Goal: Find specific page/section: Find specific page/section

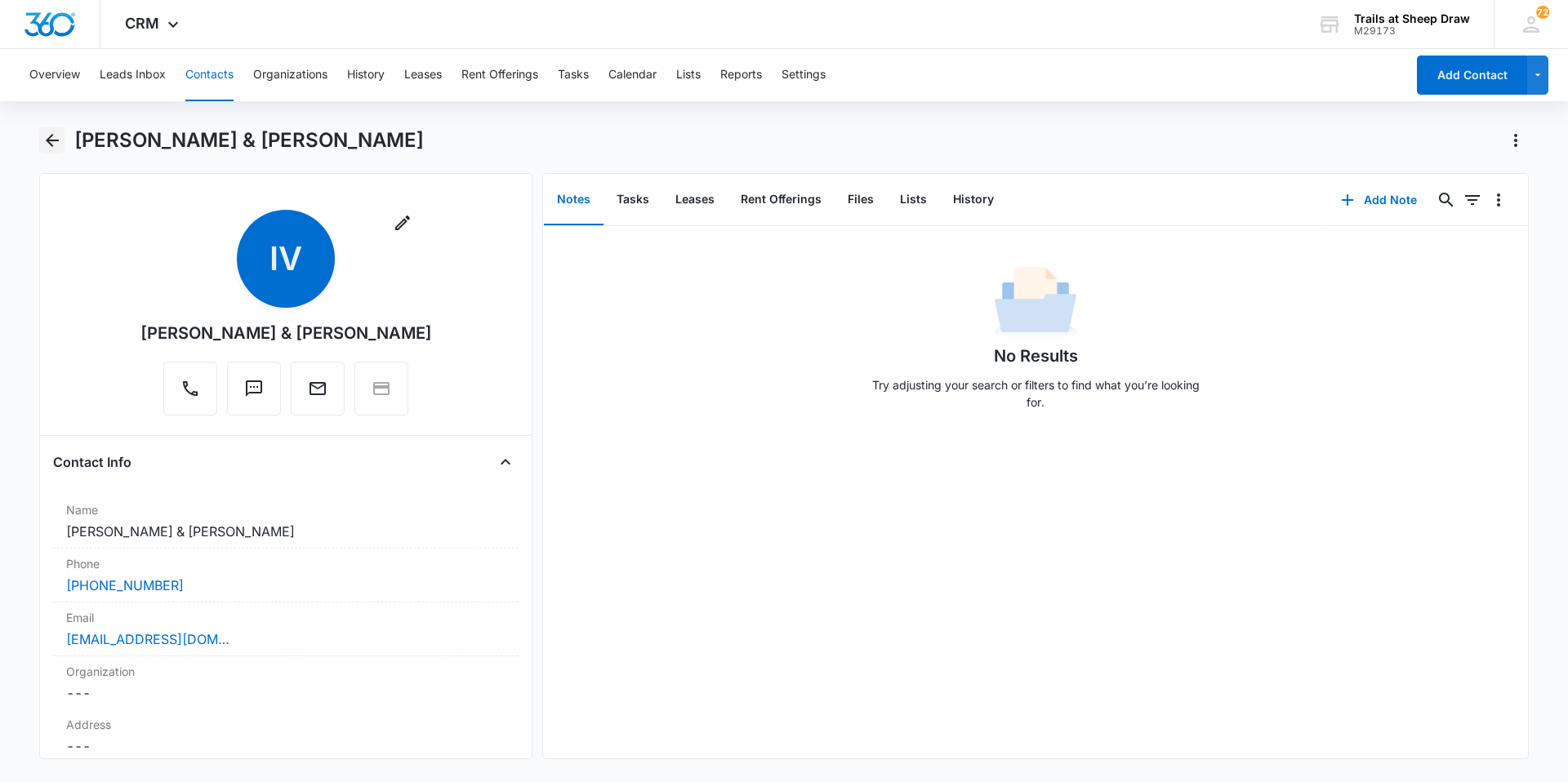
click at [59, 140] on icon "Back" at bounding box center [52, 141] width 19 height 19
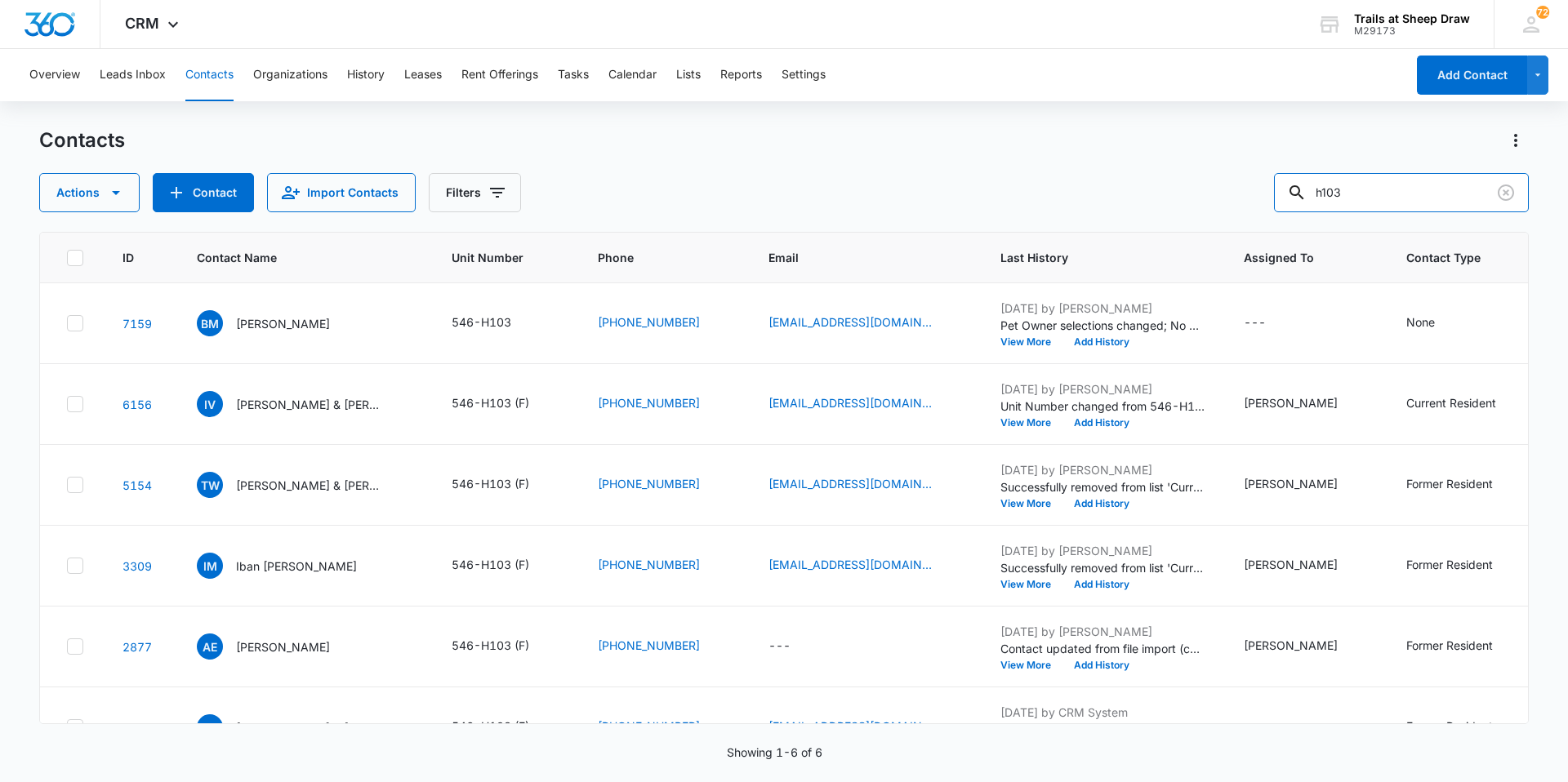
drag, startPoint x: 1361, startPoint y: 196, endPoint x: 1192, endPoint y: 191, distance: 169.1
click at [1192, 191] on div "Actions Contact Import Contacts Filters h103" at bounding box center [784, 193] width 1490 height 39
type input "c205"
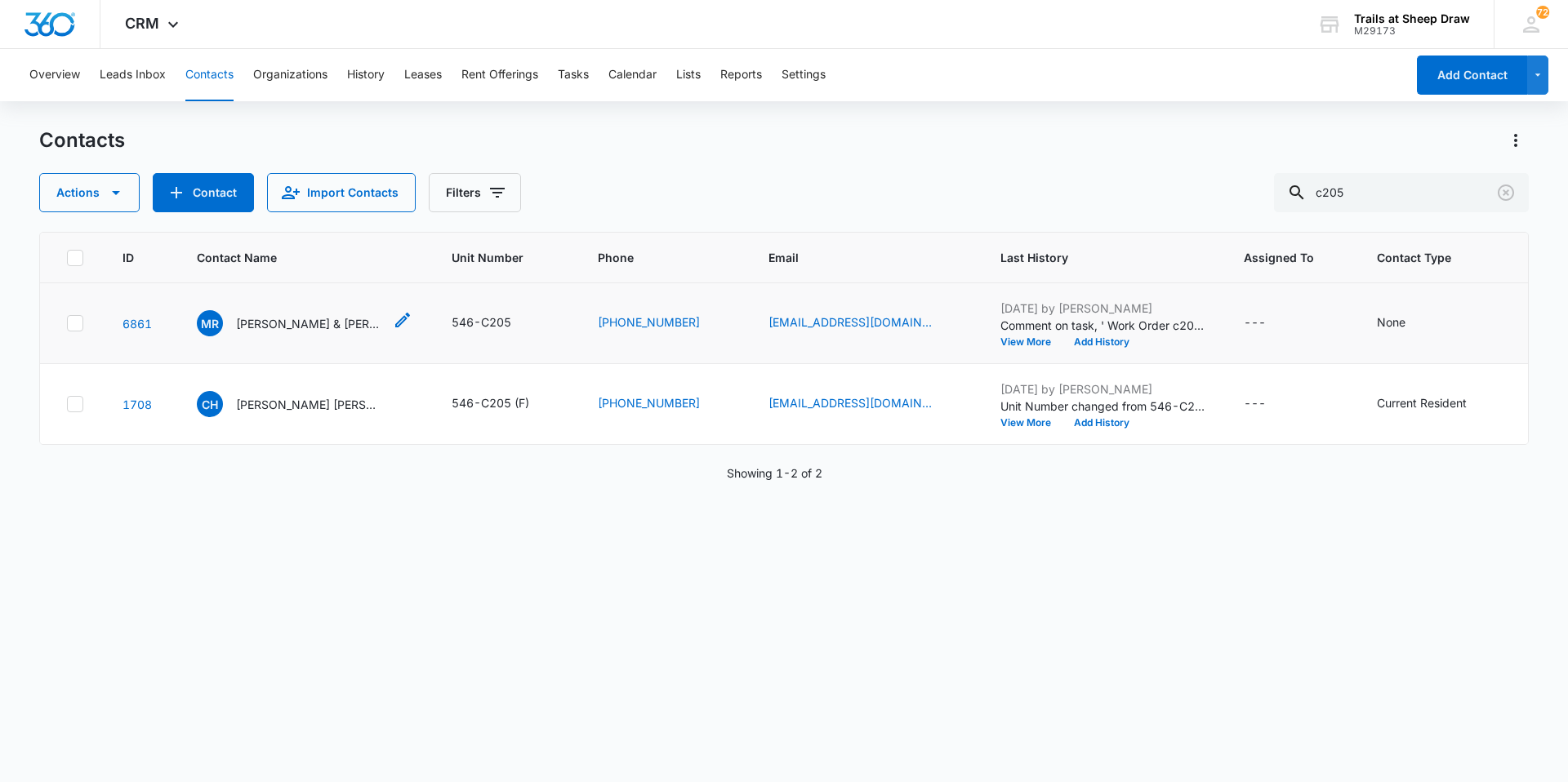
click at [333, 326] on p "[PERSON_NAME] & [PERSON_NAME]" at bounding box center [309, 324] width 147 height 17
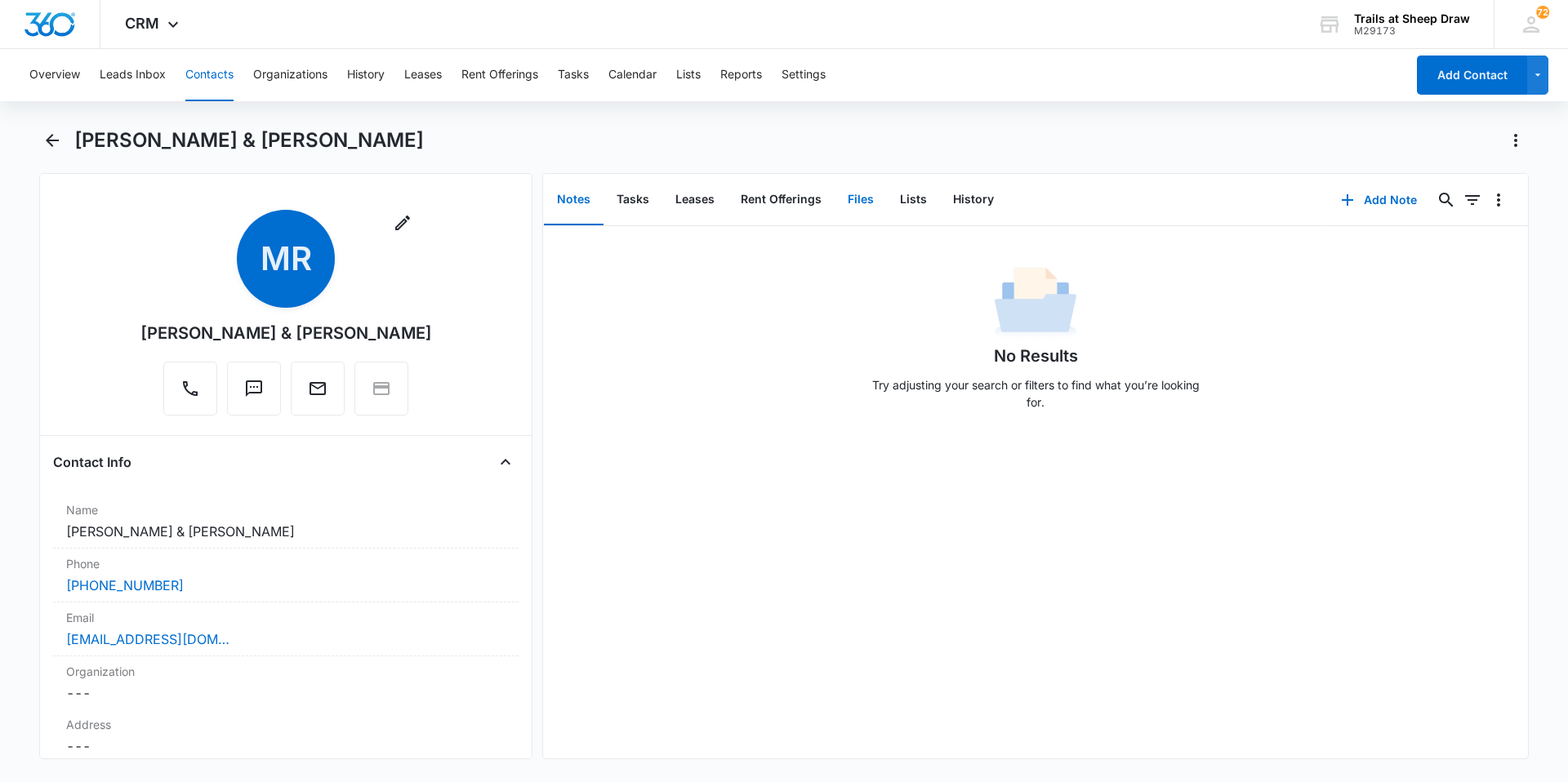
click at [849, 210] on button "Files" at bounding box center [861, 199] width 52 height 51
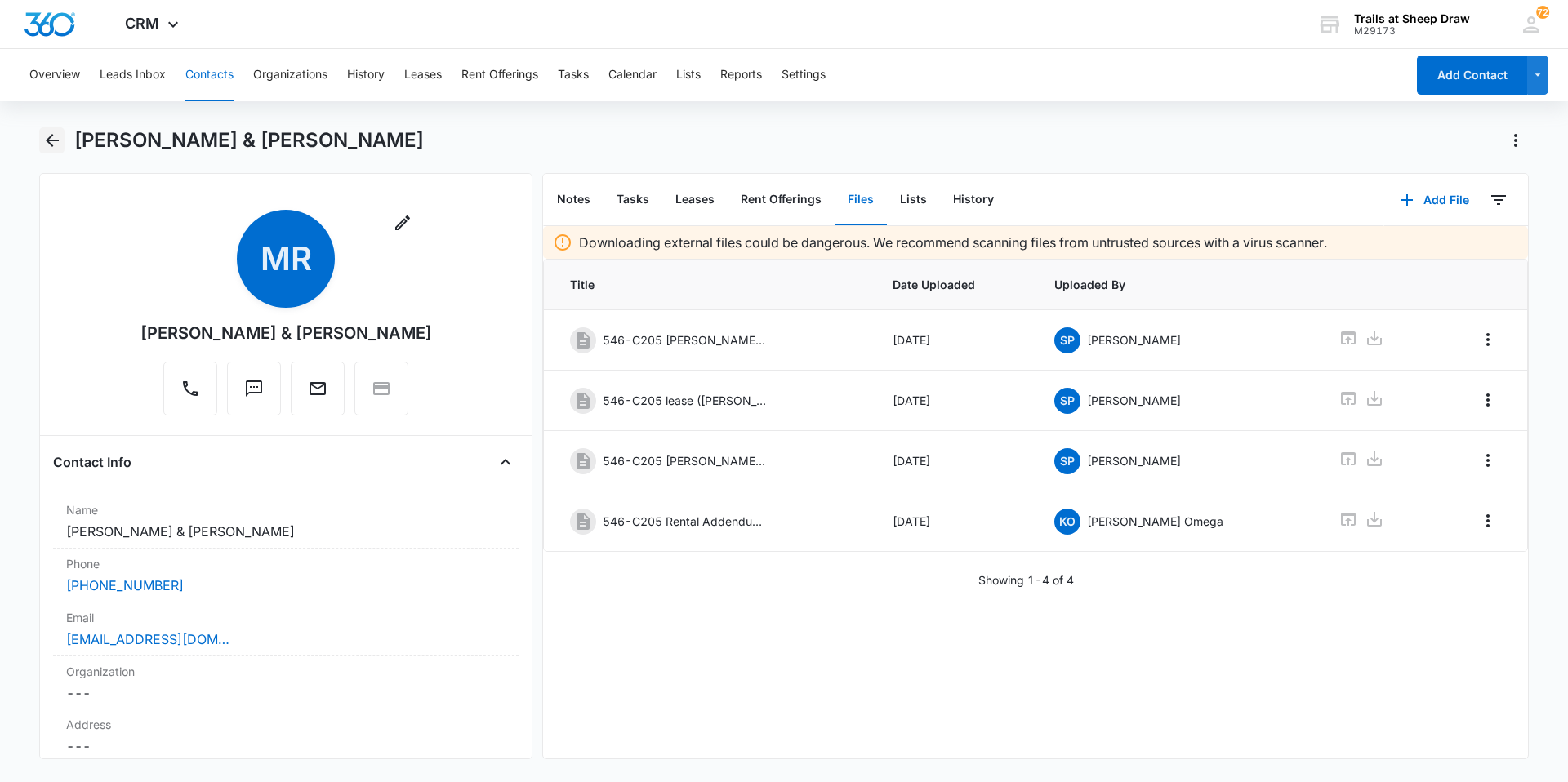
click at [62, 143] on icon "Back" at bounding box center [52, 141] width 19 height 19
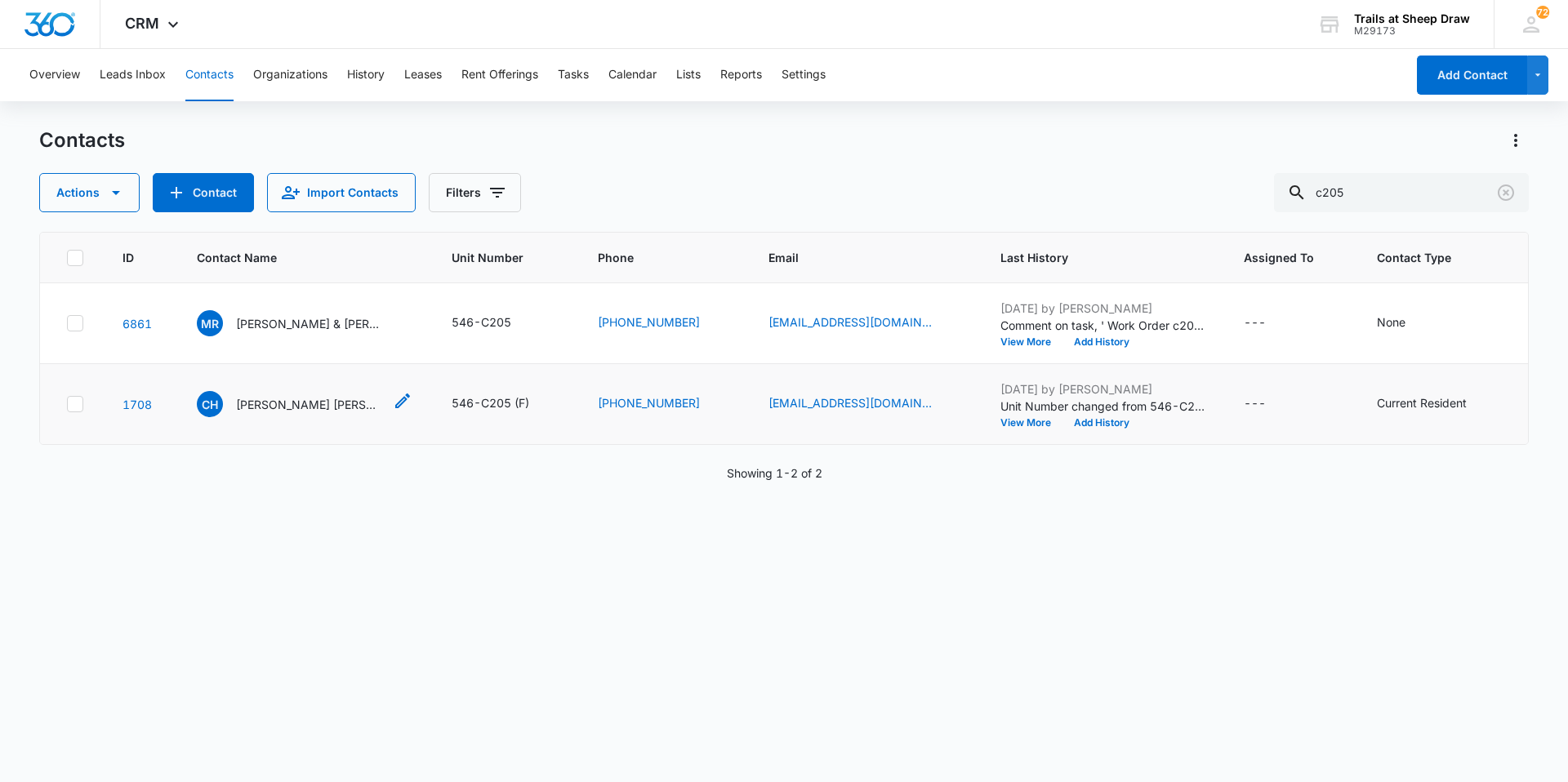
click at [306, 394] on div "[PERSON_NAME] [PERSON_NAME]" at bounding box center [289, 404] width 186 height 26
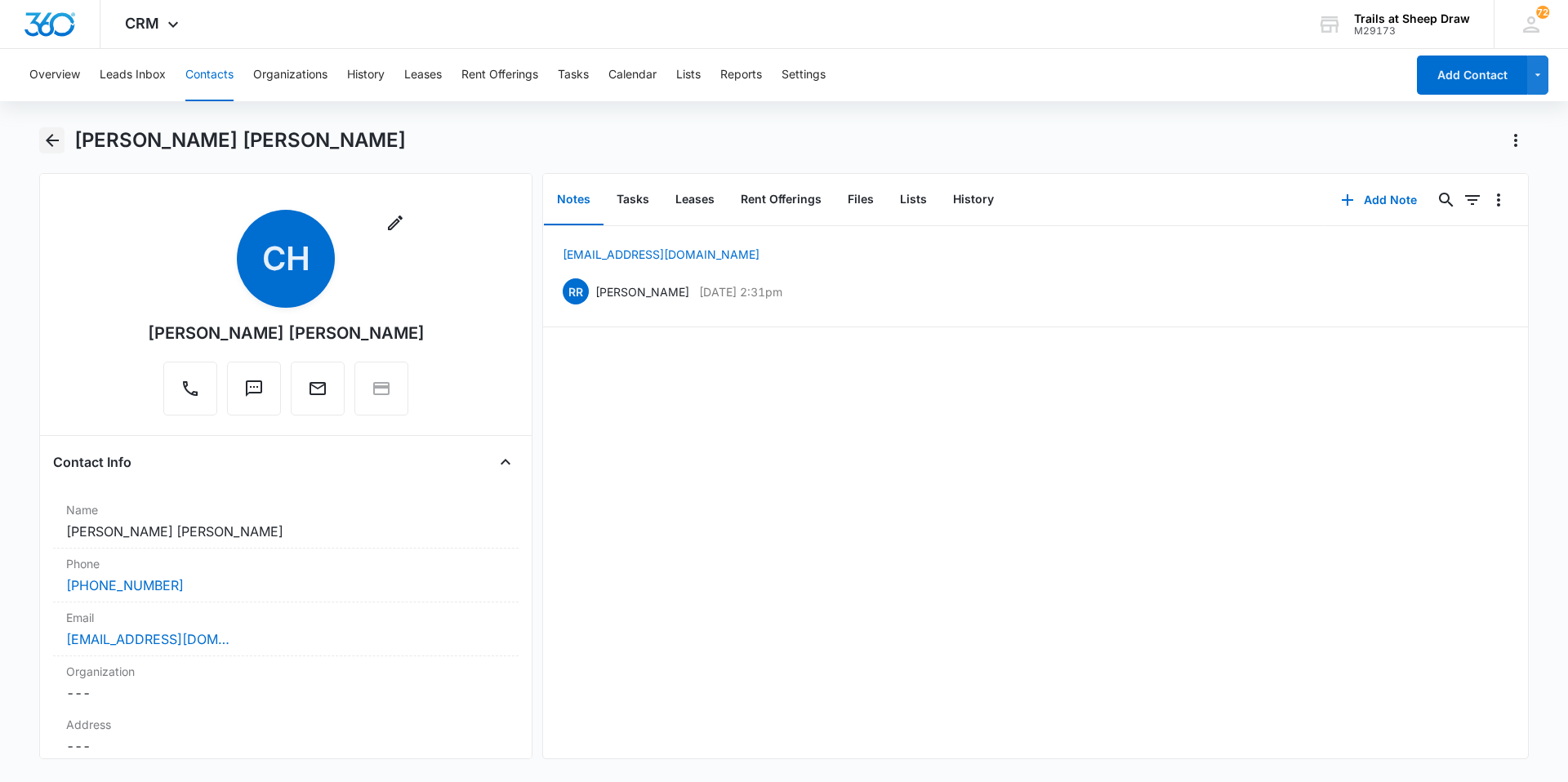
click at [45, 137] on icon "Back" at bounding box center [52, 141] width 19 height 19
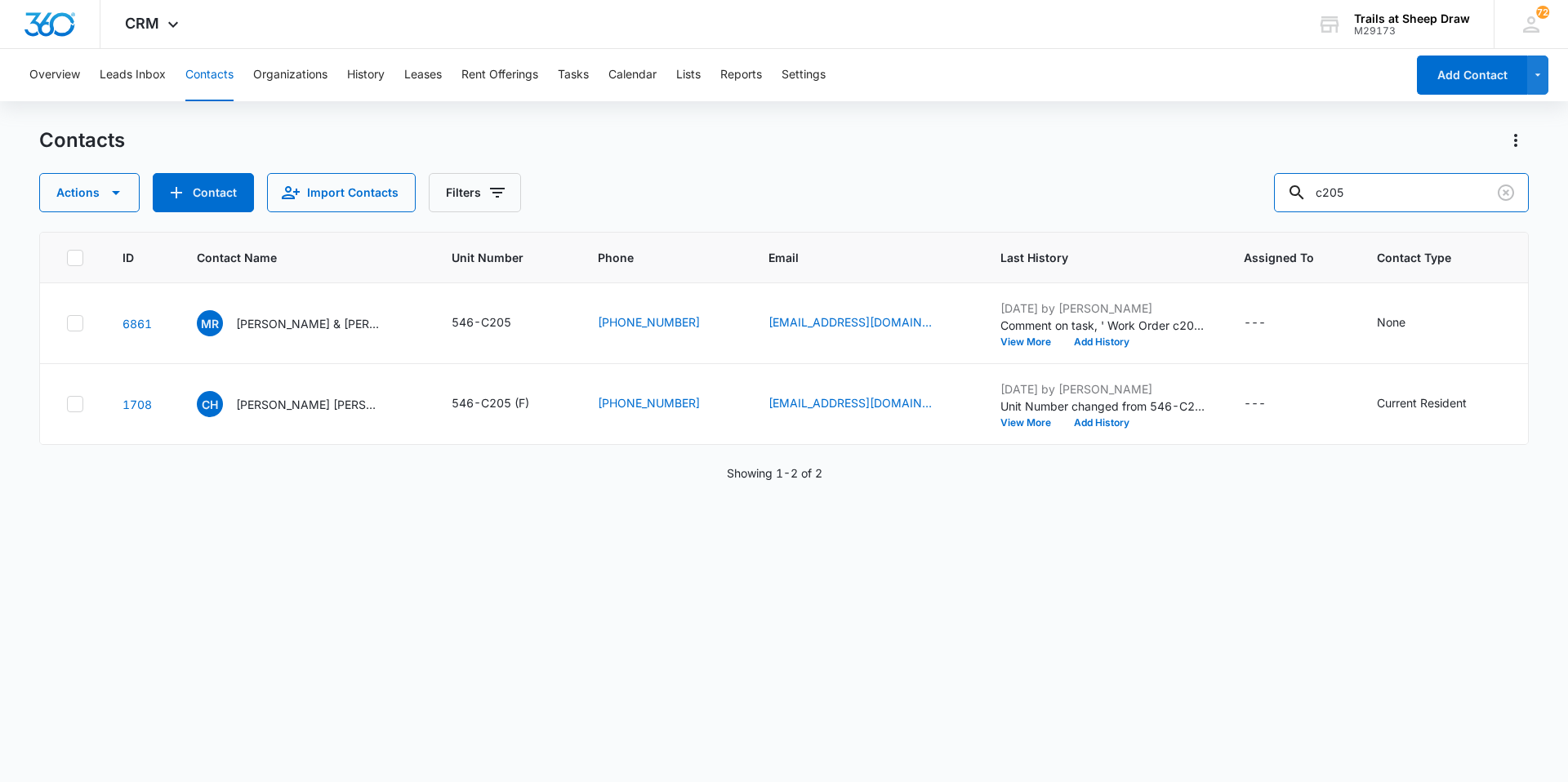
drag, startPoint x: 1379, startPoint y: 198, endPoint x: 1191, endPoint y: 188, distance: 188.3
click at [1191, 188] on div "Actions Contact Import Contacts Filters c205" at bounding box center [784, 193] width 1490 height 39
type input "c208"
click at [352, 325] on p "[PERSON_NAME] & [PERSON_NAME]" at bounding box center [309, 324] width 147 height 17
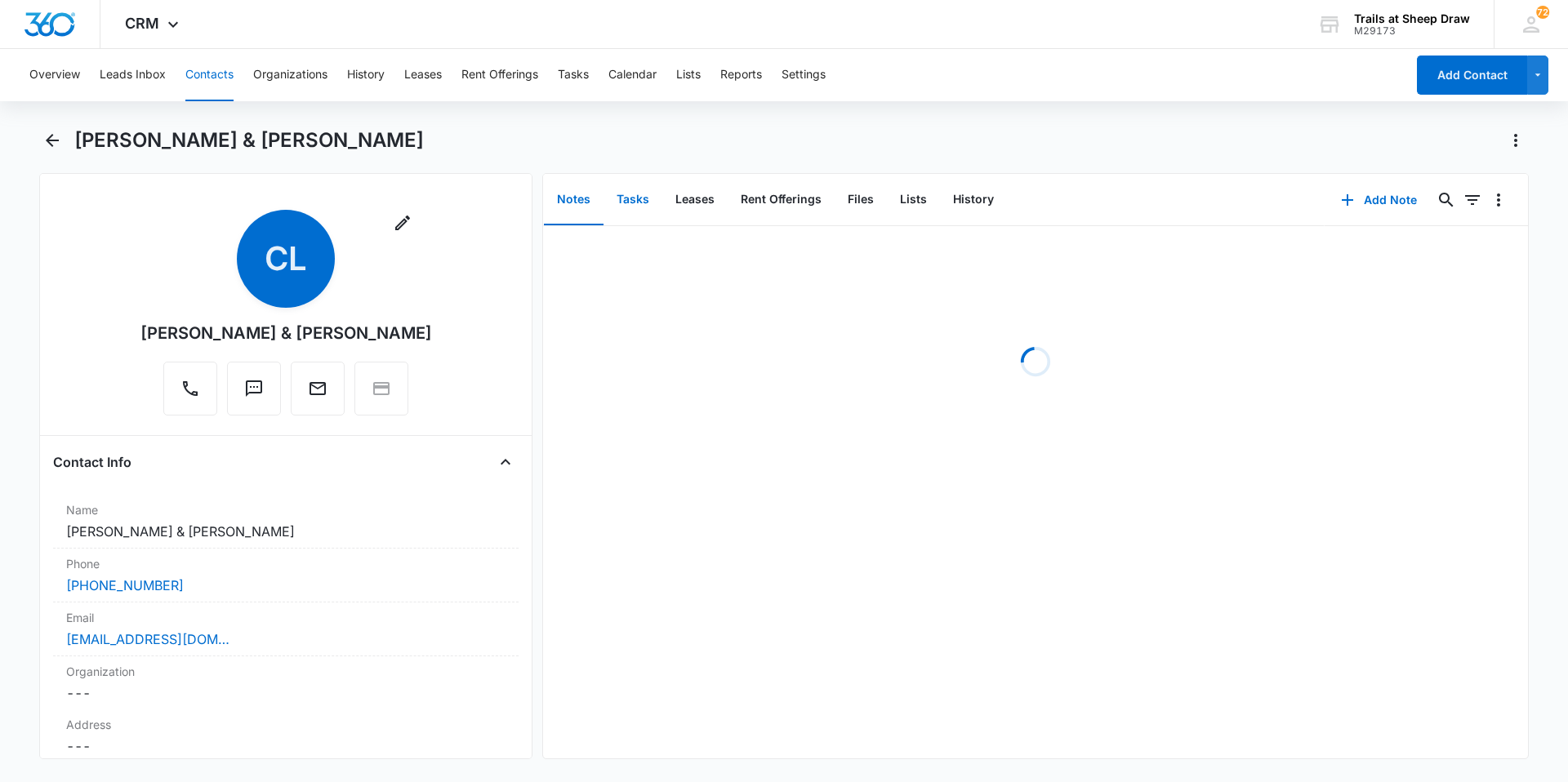
click at [629, 200] on button "Tasks" at bounding box center [633, 199] width 59 height 51
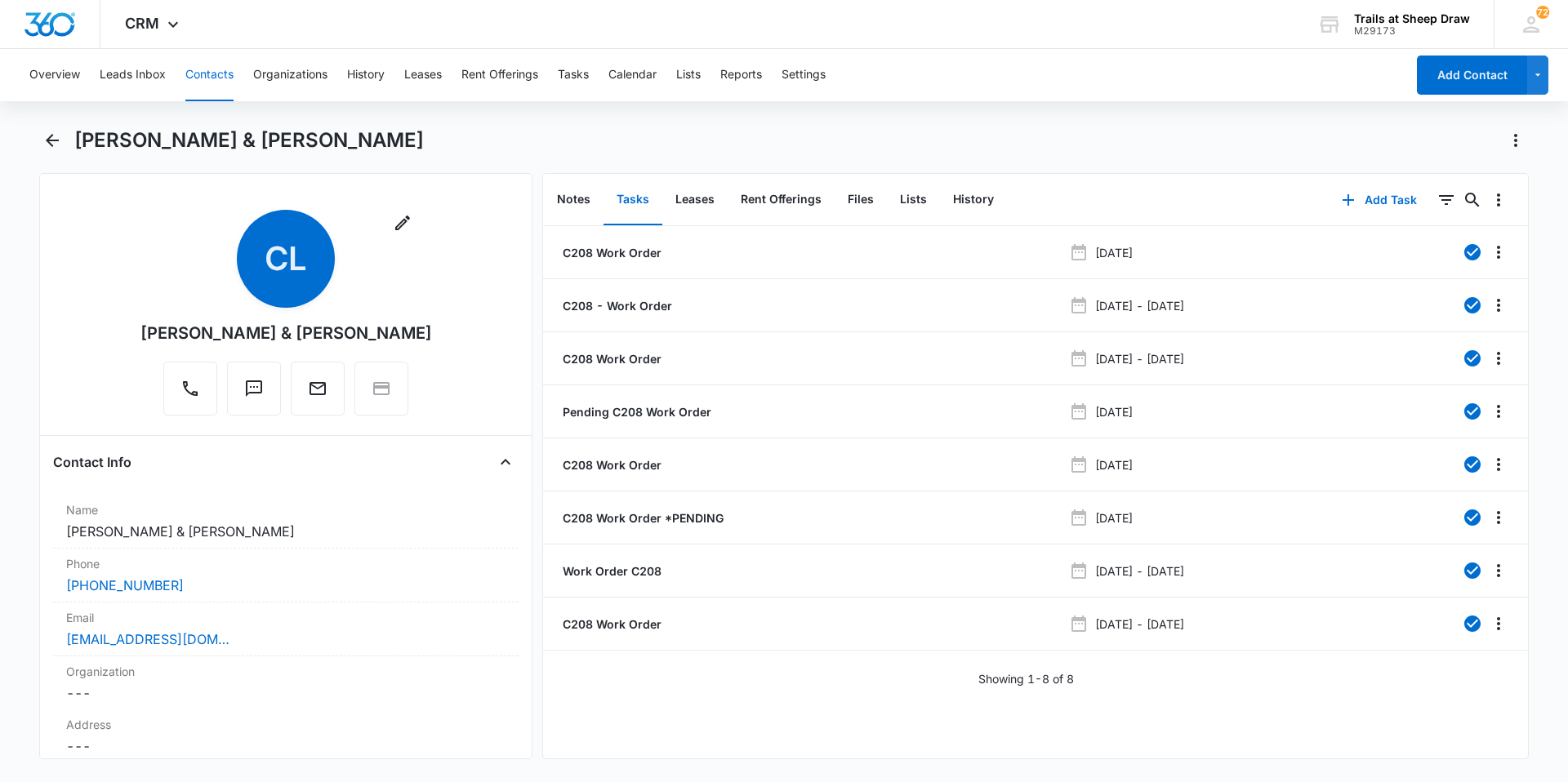
click at [1229, 682] on div "Showing 1-8 of 8" at bounding box center [1035, 679] width 985 height 17
click at [51, 140] on icon "Back" at bounding box center [52, 141] width 19 height 19
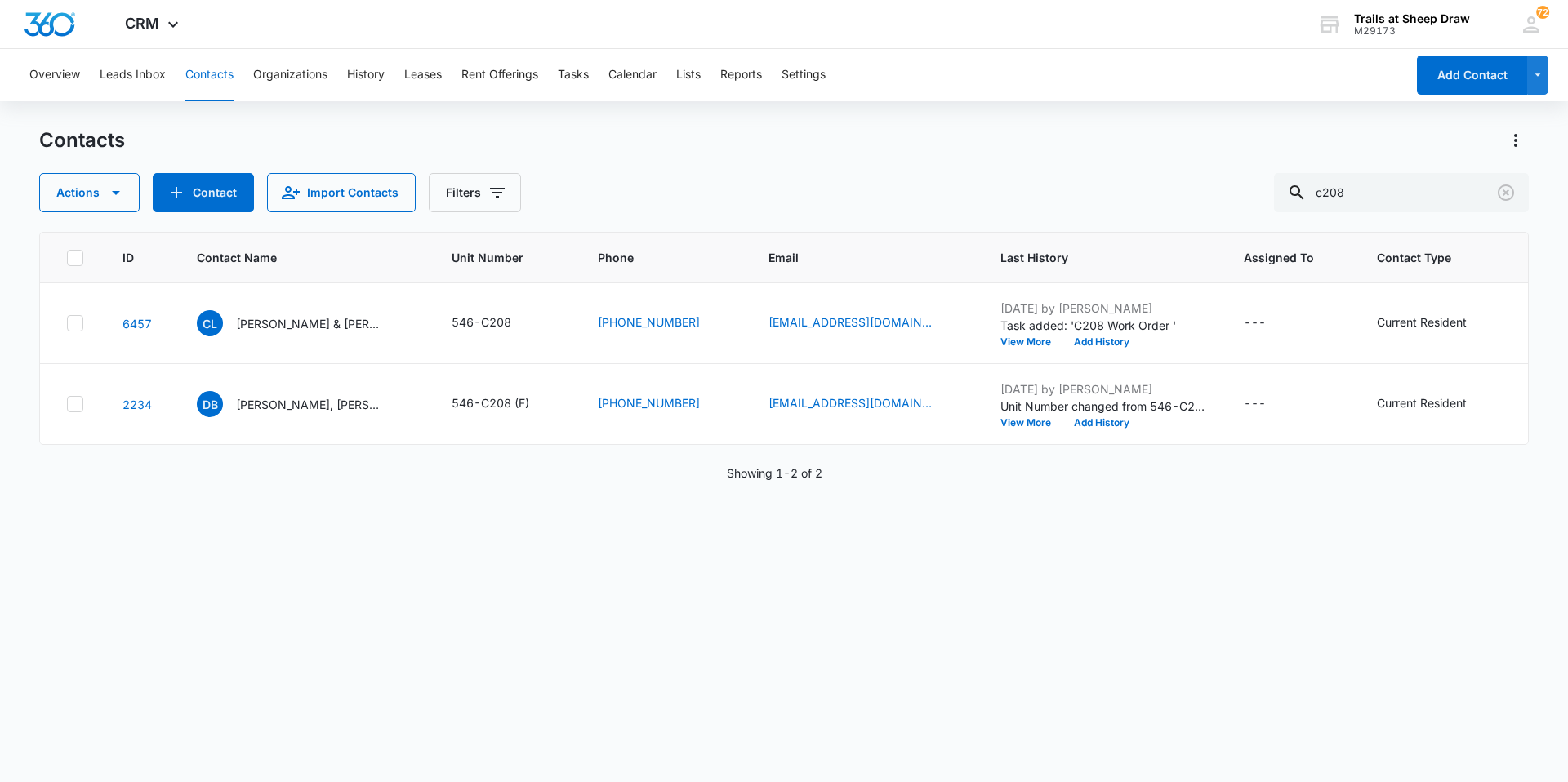
click at [1175, 558] on div "ID Contact Name Unit Number Phone Email Last History Assigned To Contact Type C…" at bounding box center [784, 496] width 1490 height 529
